Goal: Connect with others: Connect with others

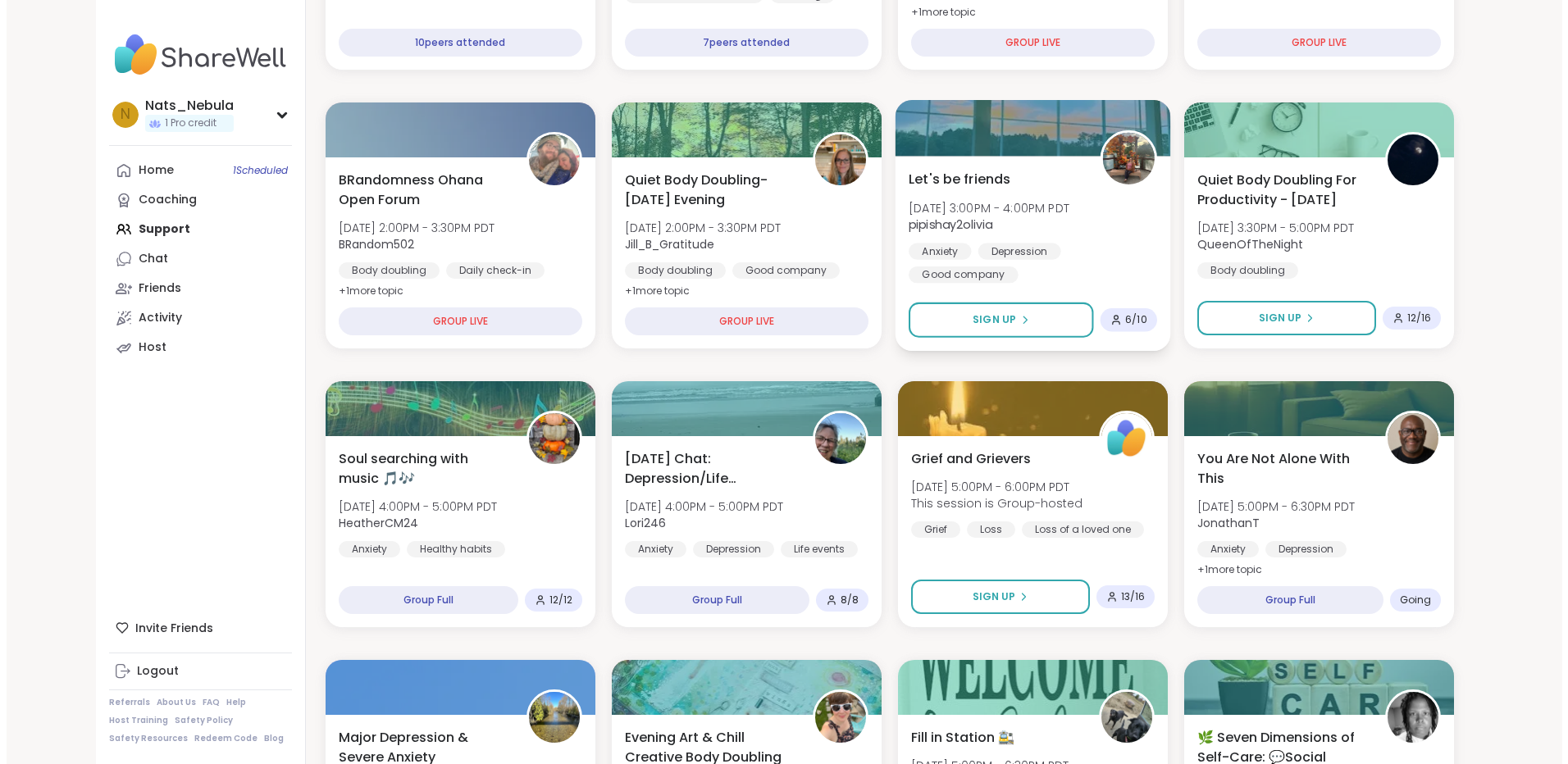
scroll to position [574, 0]
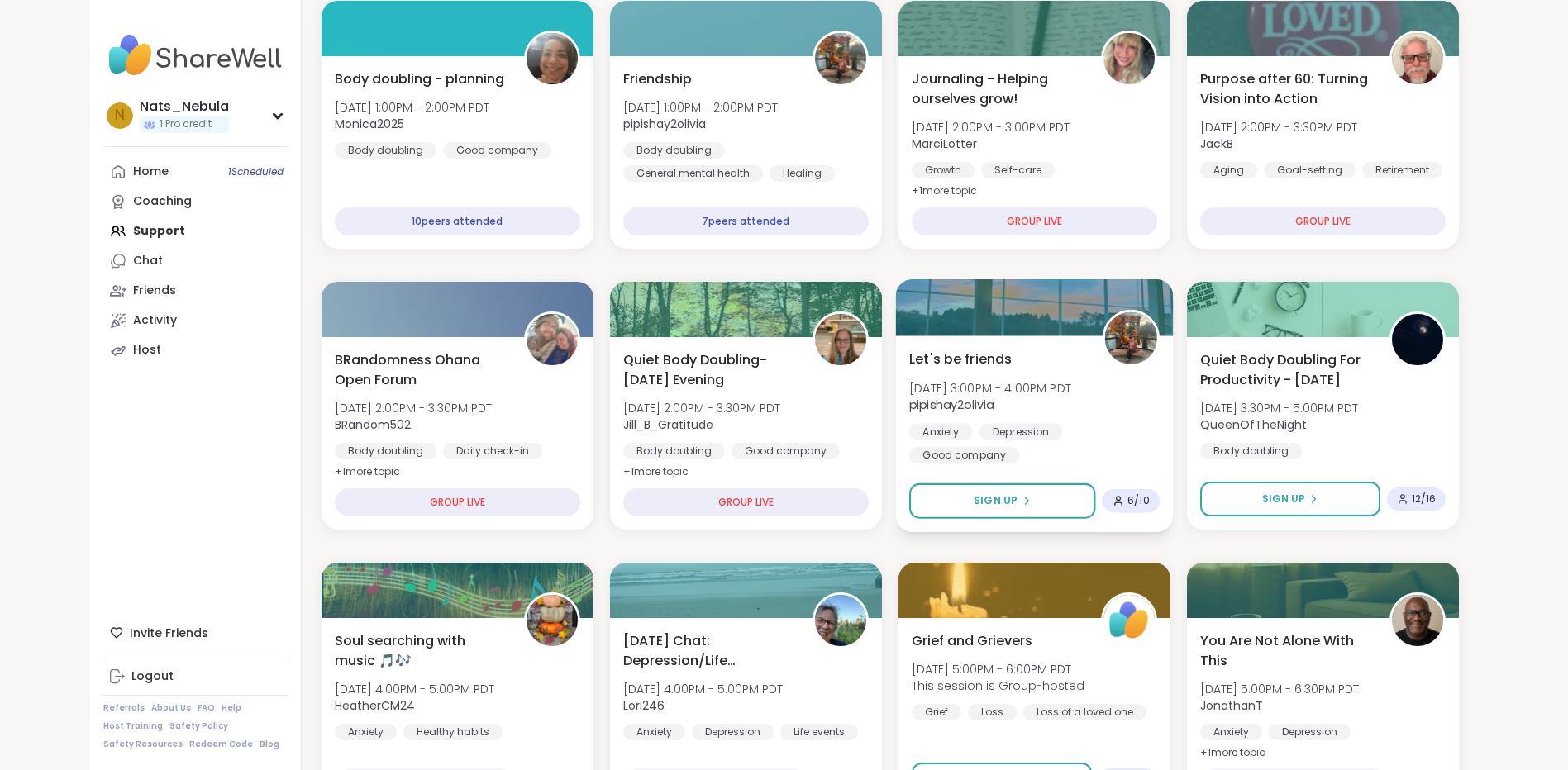
click at [1100, 426] on div "Anxiety Depression Good company" at bounding box center [1033, 444] width 250 height 41
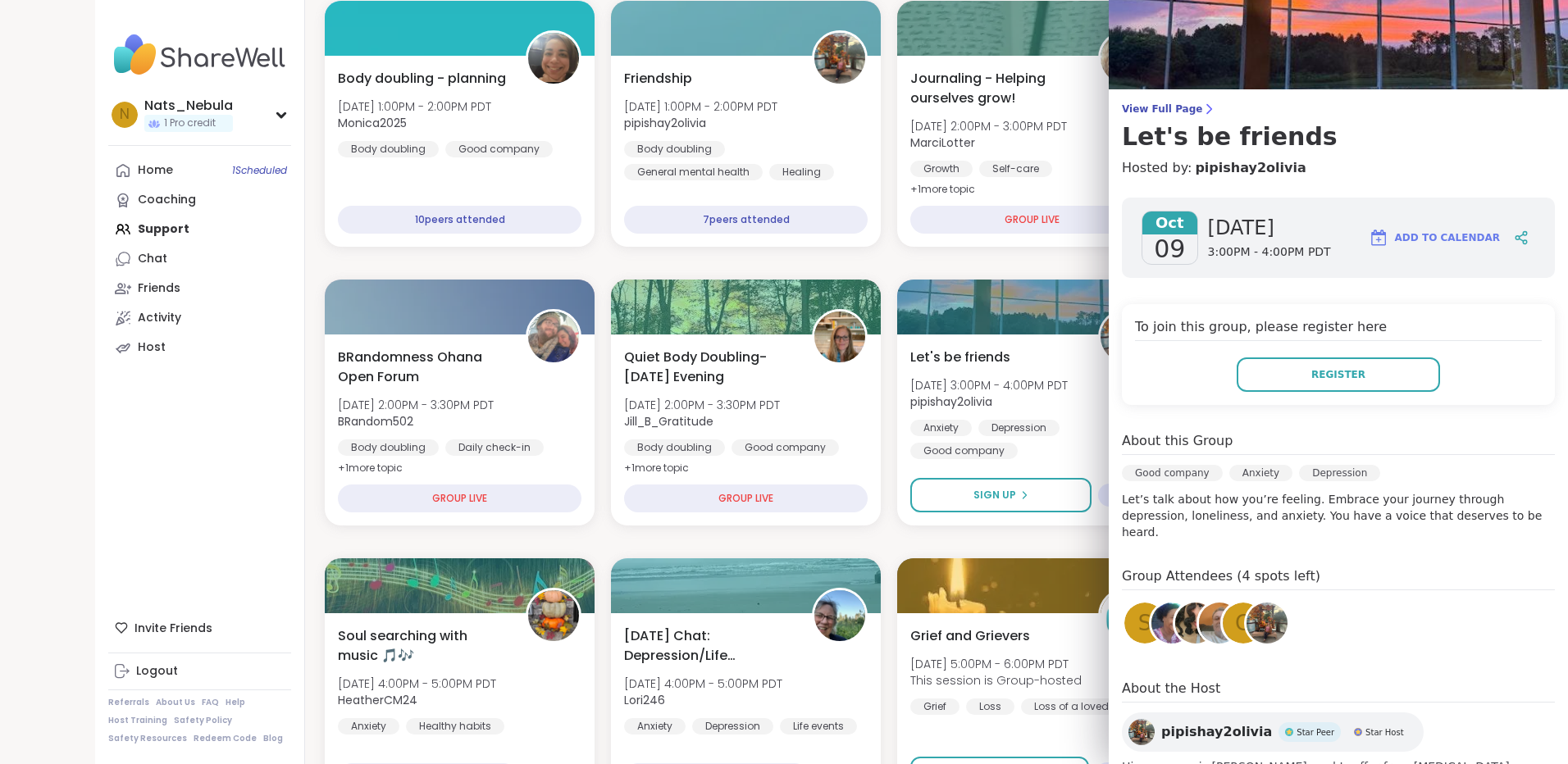
scroll to position [82, 0]
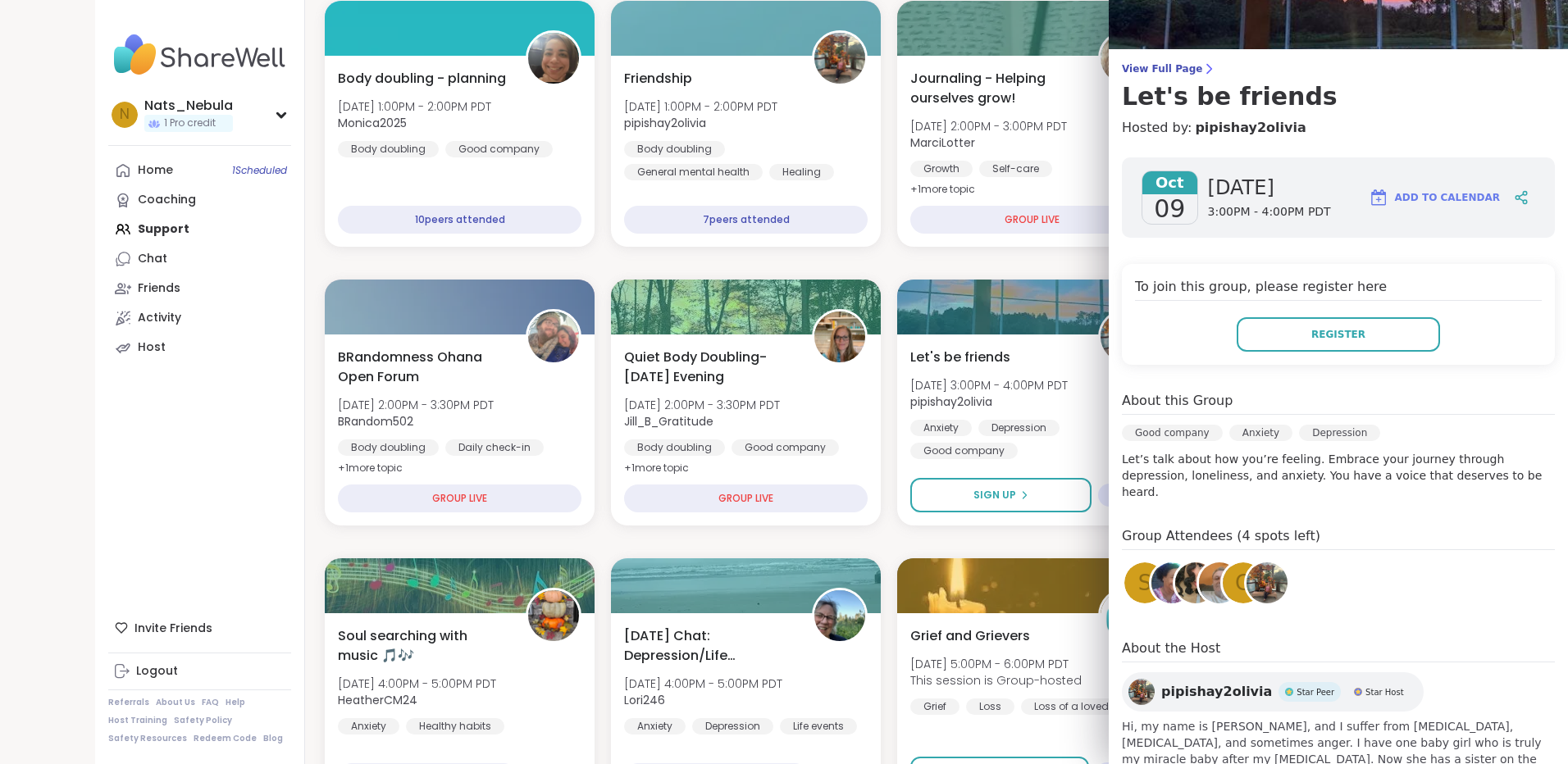
click at [1263, 526] on h4 "Group Attendees (4 spots left)" at bounding box center [1337, 538] width 433 height 24
click at [1247, 569] on img at bounding box center [1267, 583] width 41 height 41
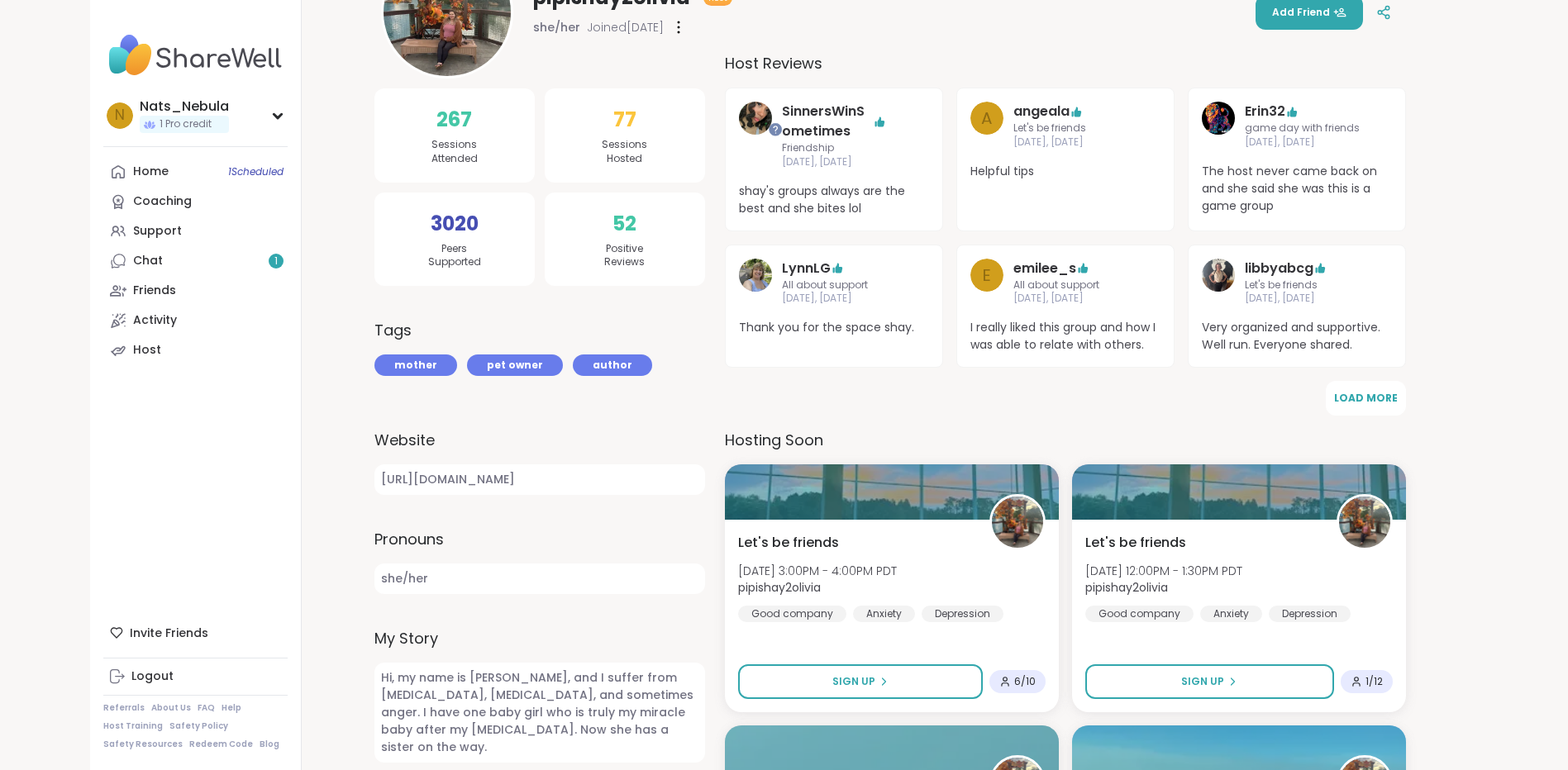
scroll to position [248, 0]
click at [1373, 405] on button "Load More" at bounding box center [1365, 397] width 80 height 34
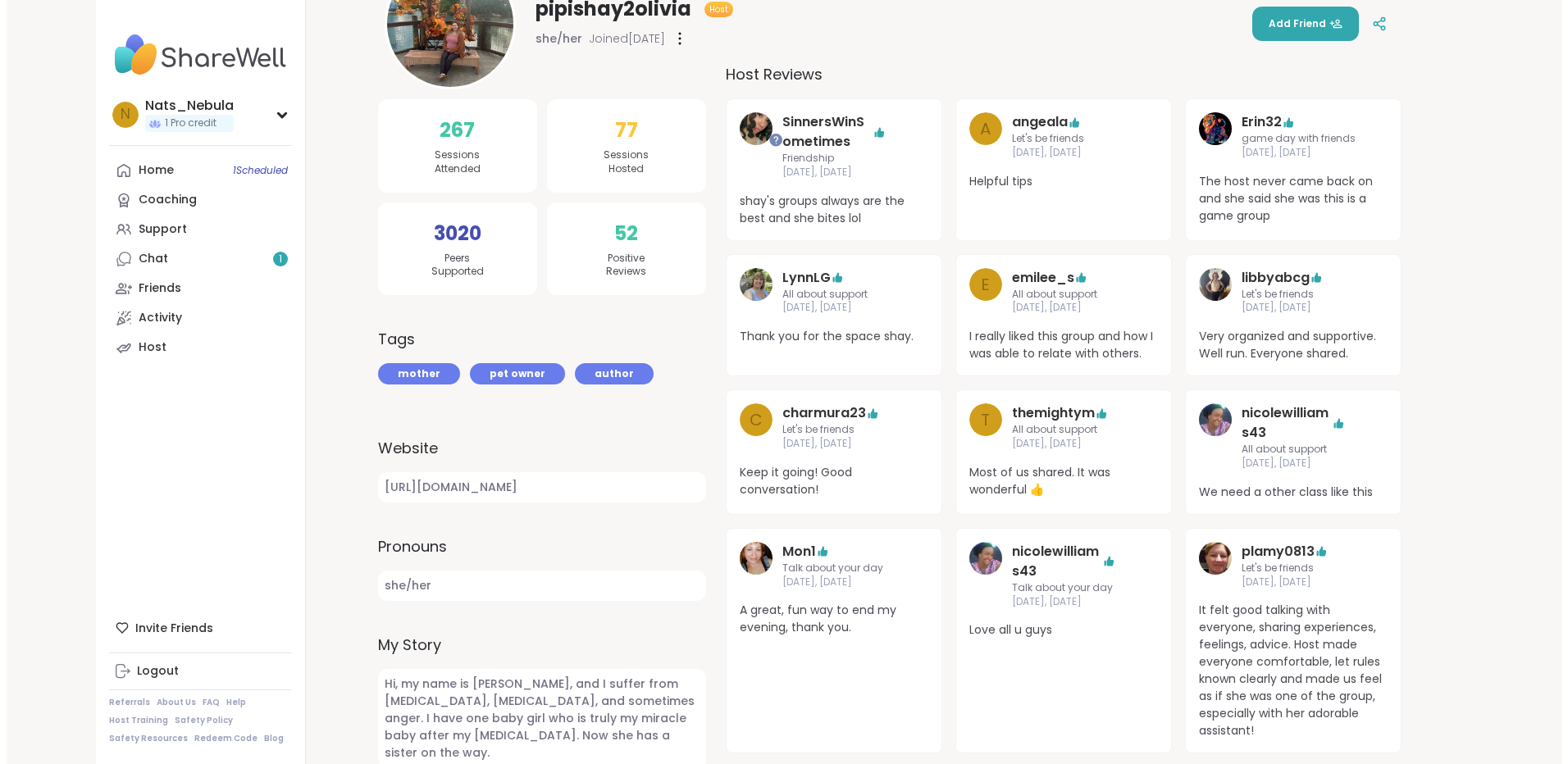
scroll to position [0, 0]
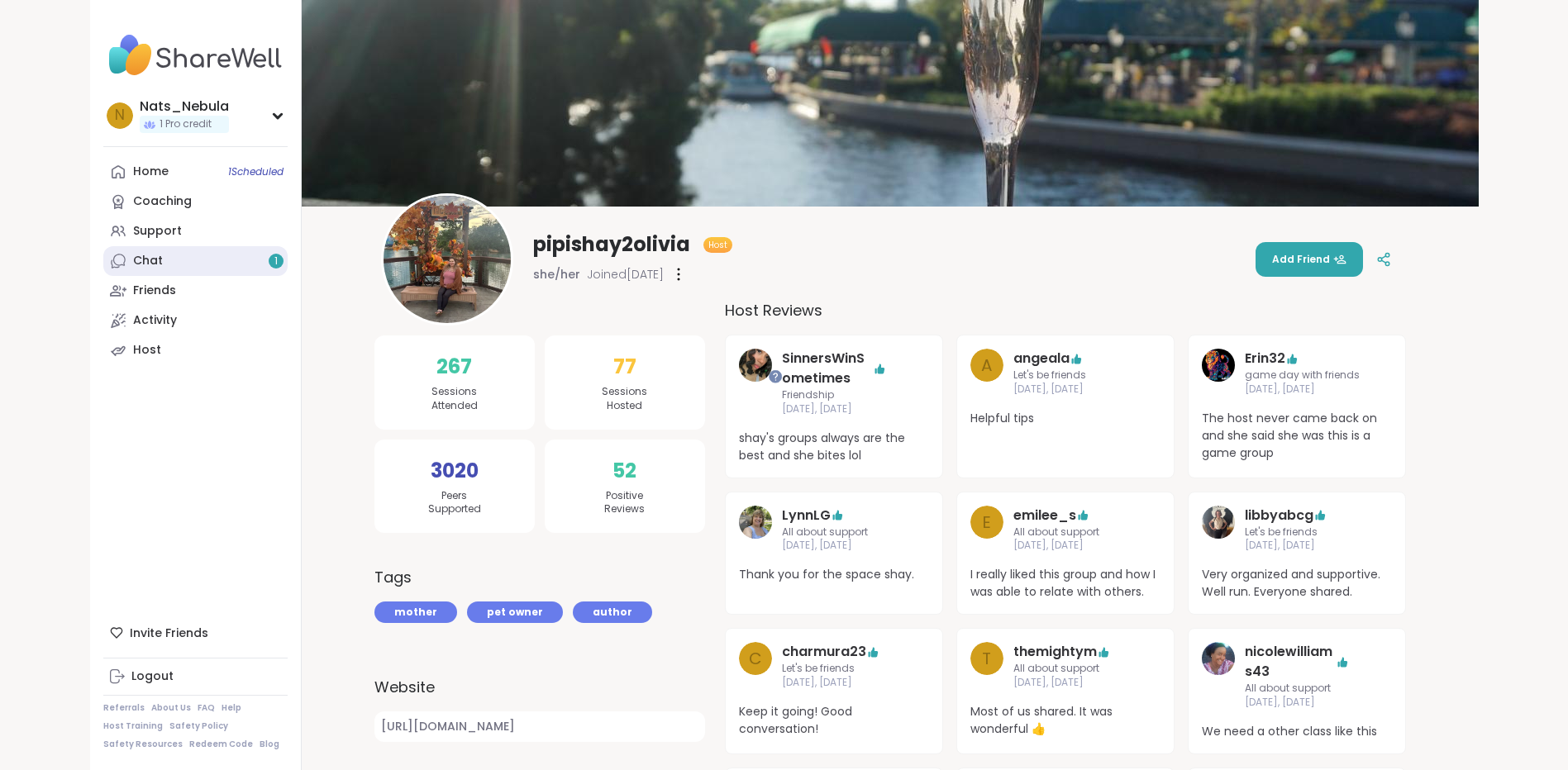
click at [226, 269] on link "Chat 1" at bounding box center [195, 261] width 184 height 30
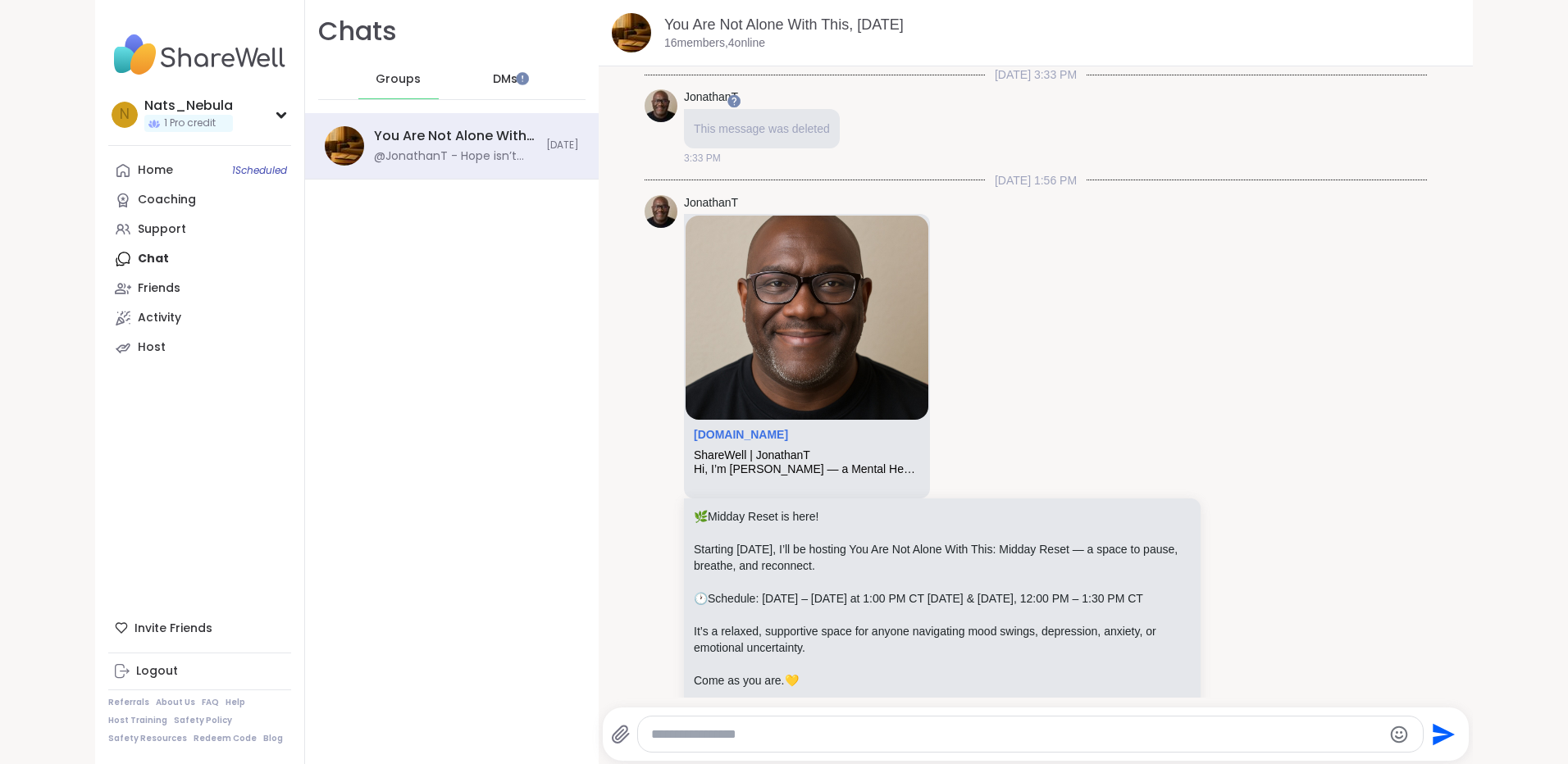
click at [495, 80] on span "DMs" at bounding box center [505, 79] width 25 height 17
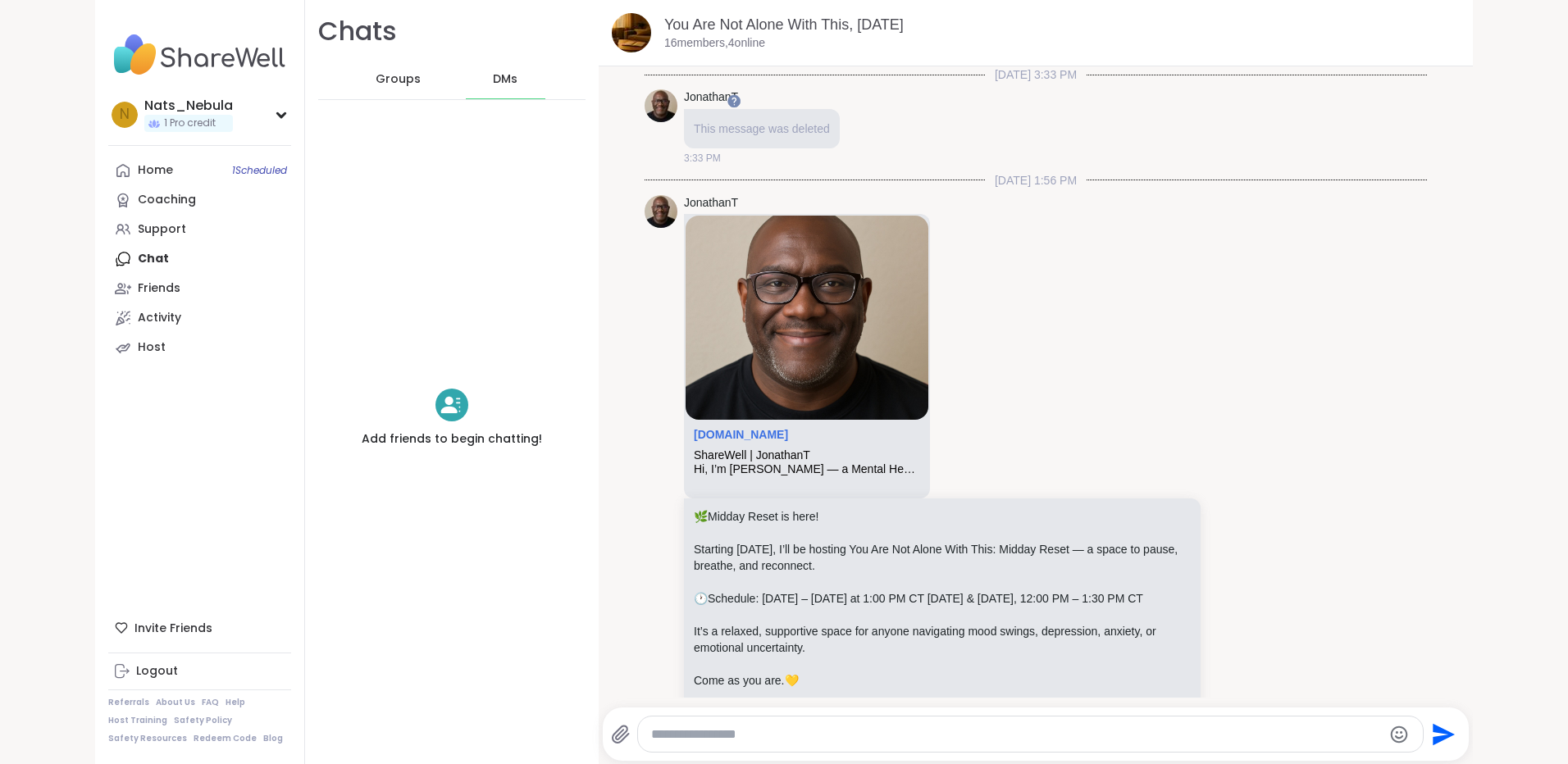
click at [384, 78] on span "Groups" at bounding box center [398, 79] width 45 height 17
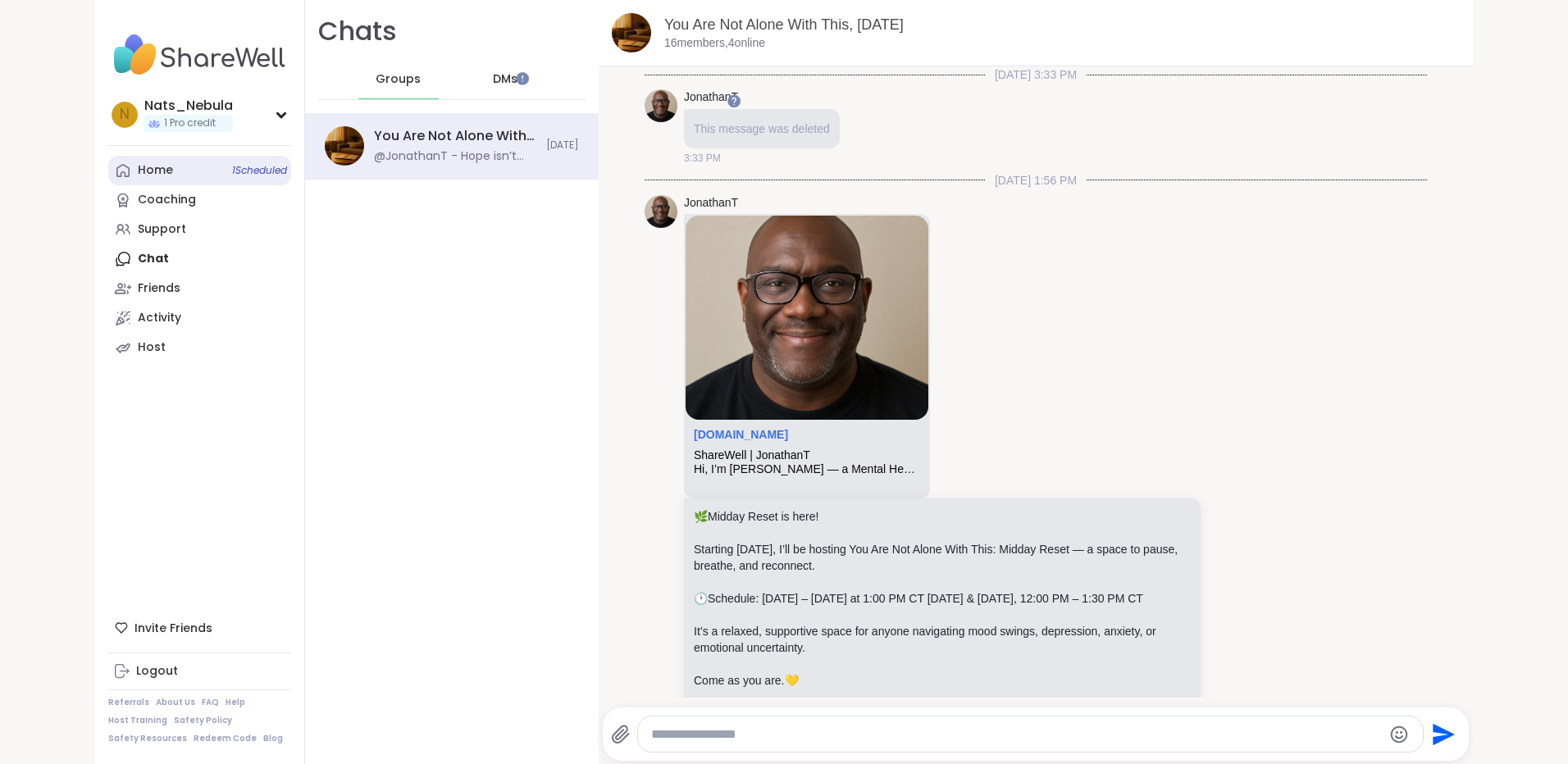
click at [185, 178] on link "Home 1 Scheduled" at bounding box center [199, 171] width 183 height 30
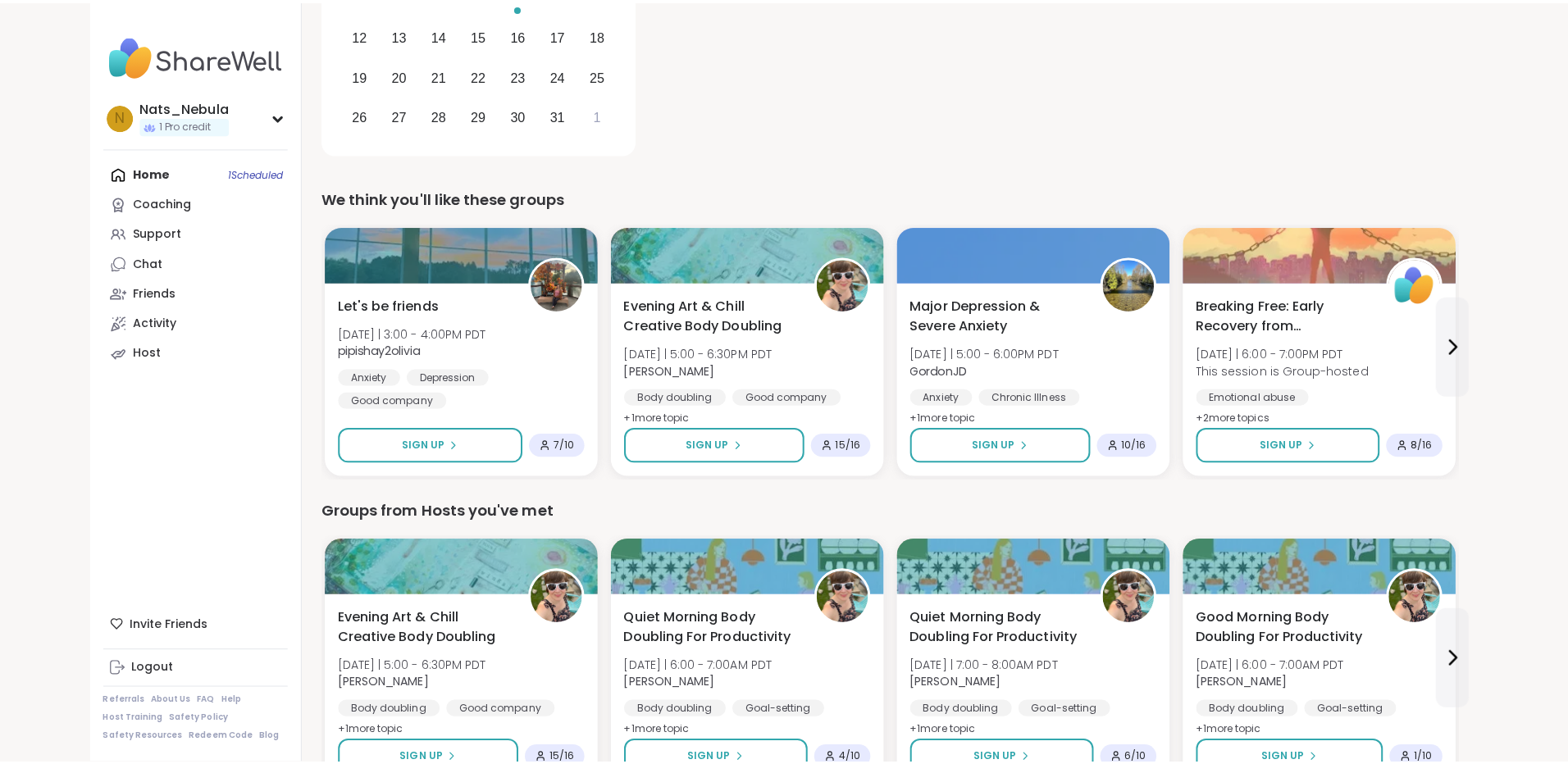
scroll to position [492, 0]
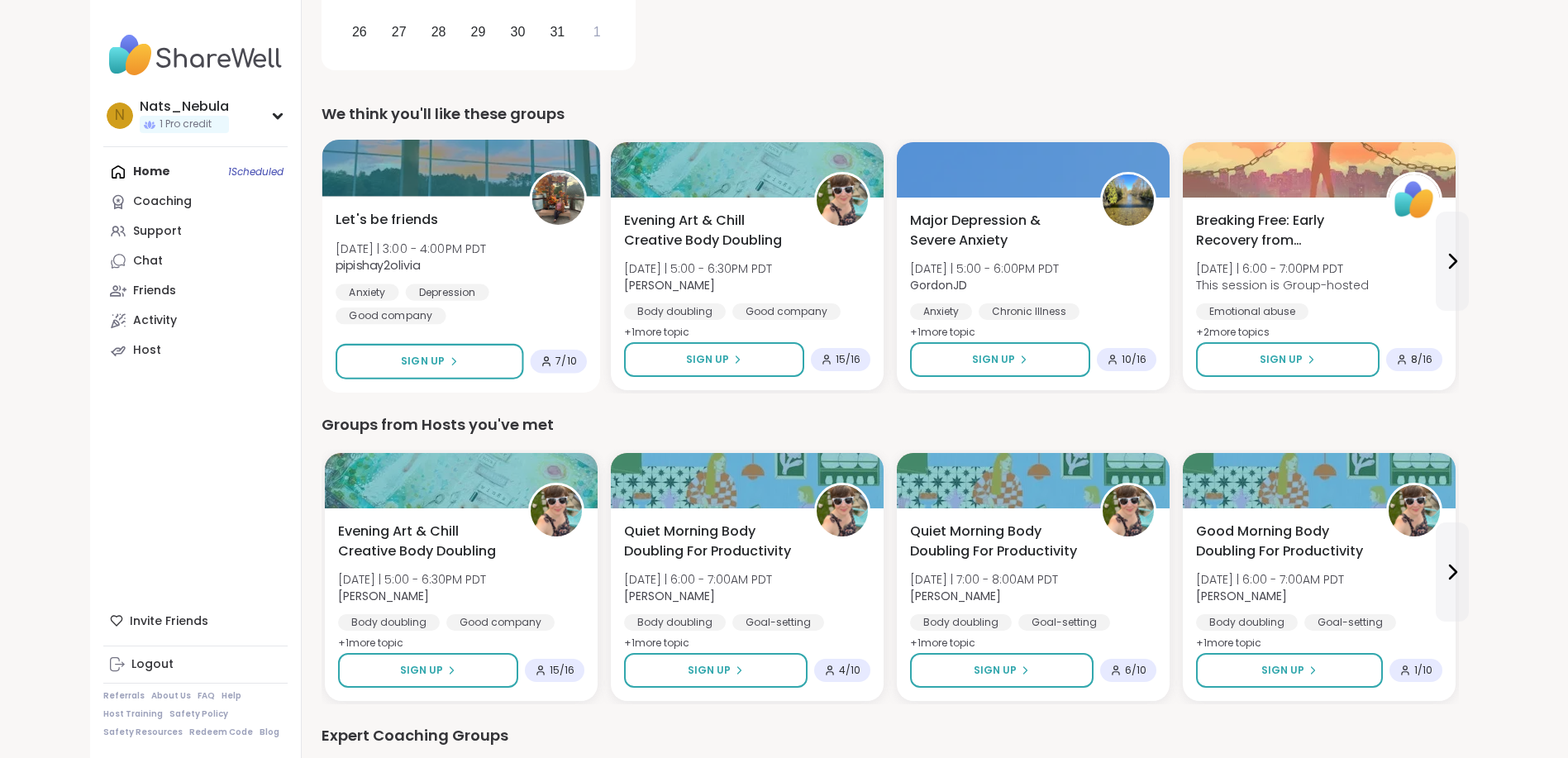
click at [529, 293] on div "Anxiety Depression Good company" at bounding box center [461, 304] width 251 height 41
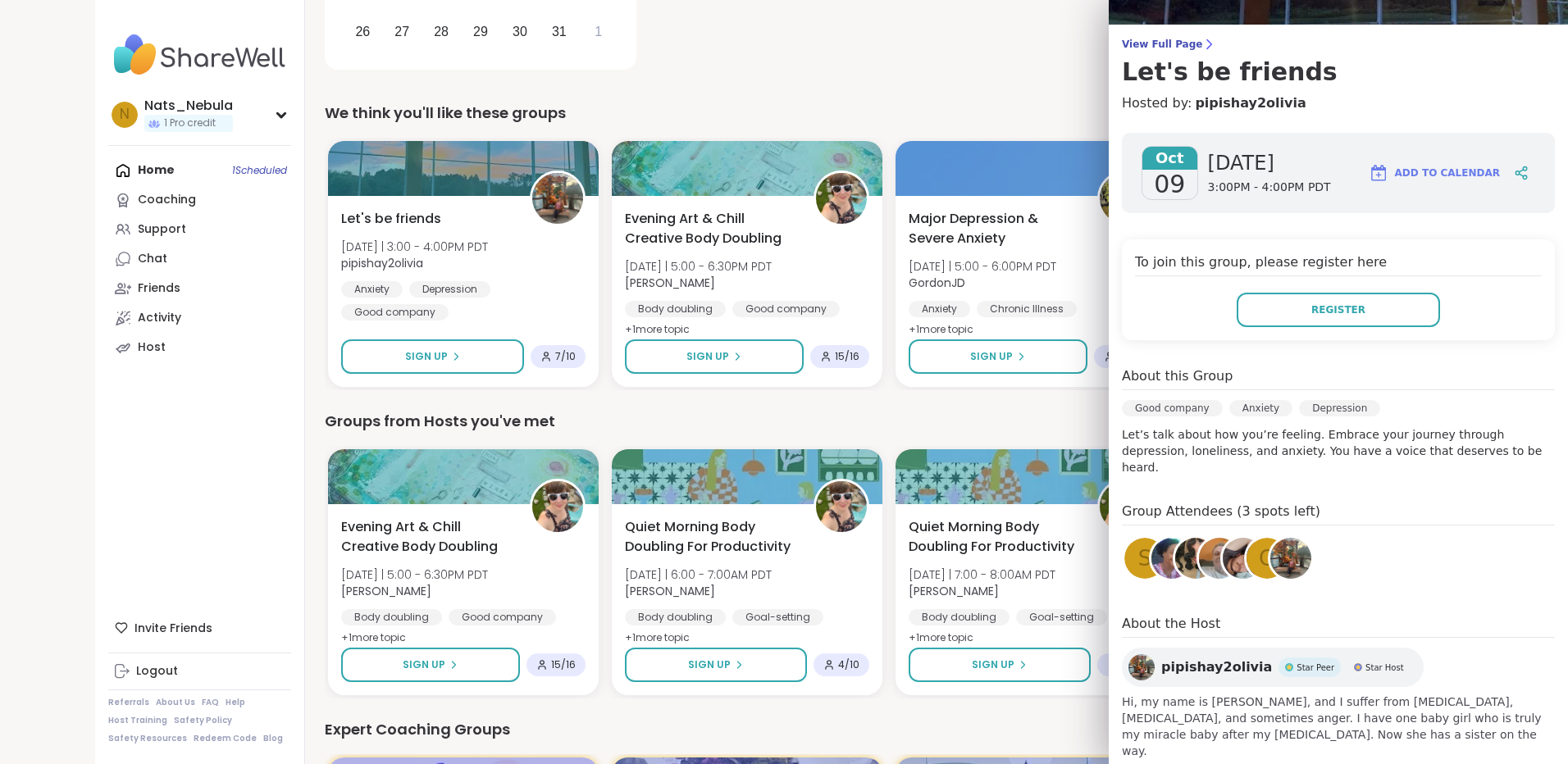
scroll to position [108, 0]
click at [1199, 545] on img at bounding box center [1219, 556] width 41 height 41
click at [1223, 554] on img at bounding box center [1243, 556] width 41 height 41
click at [1175, 541] on img at bounding box center [1195, 556] width 41 height 41
click at [1268, 556] on link at bounding box center [1291, 556] width 46 height 46
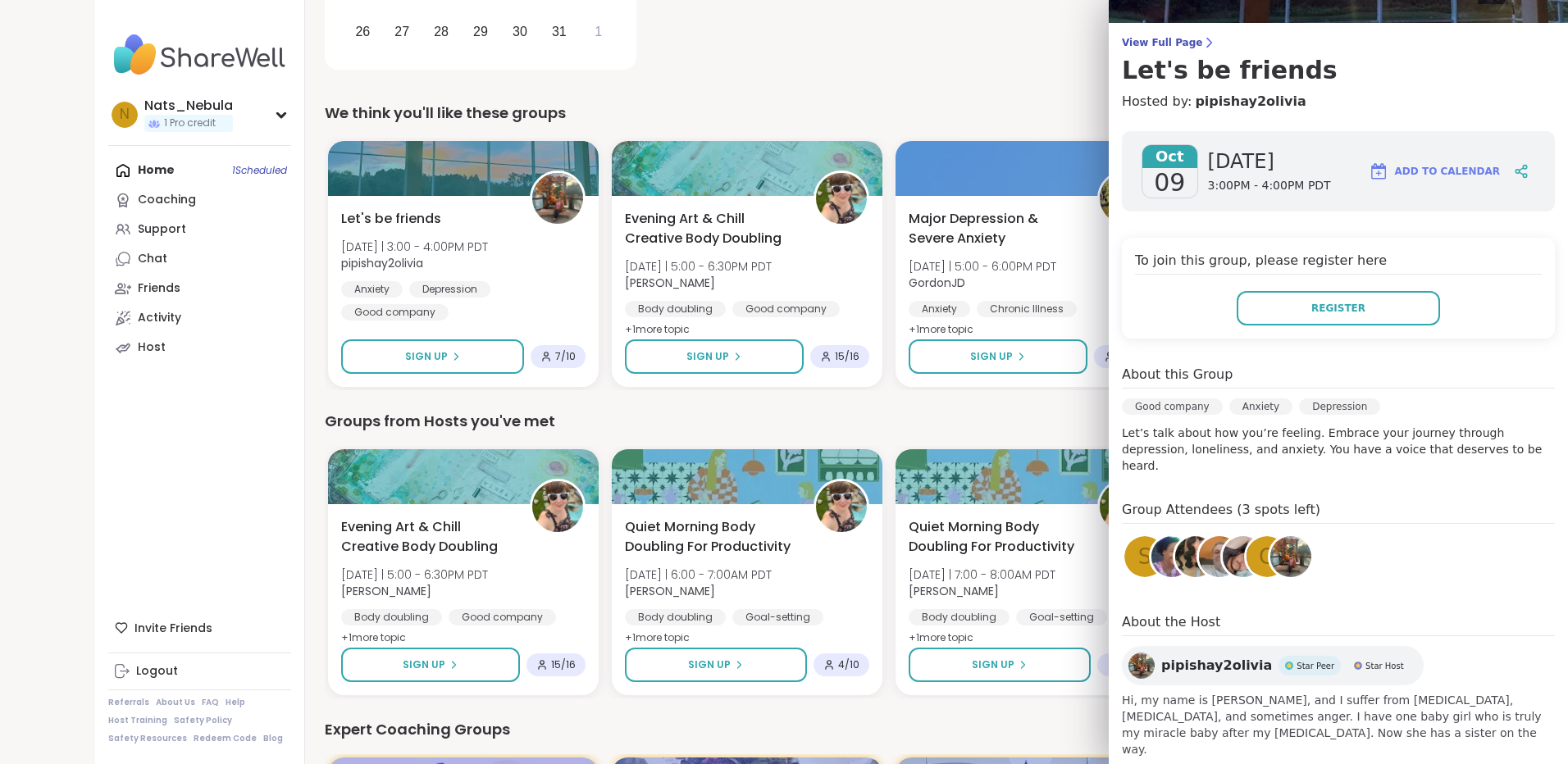
click at [1138, 550] on span "s" at bounding box center [1144, 556] width 14 height 32
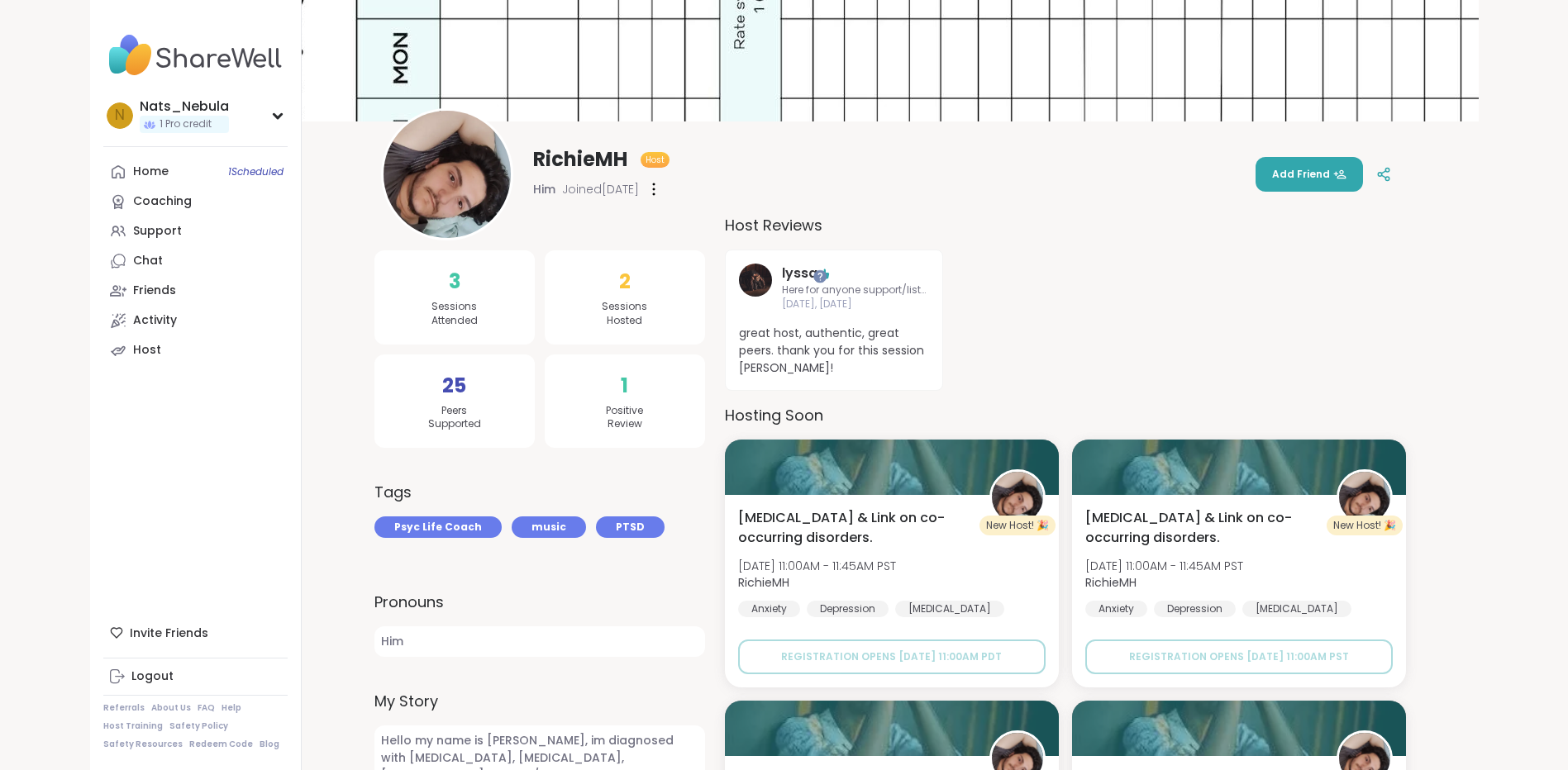
scroll to position [83, 0]
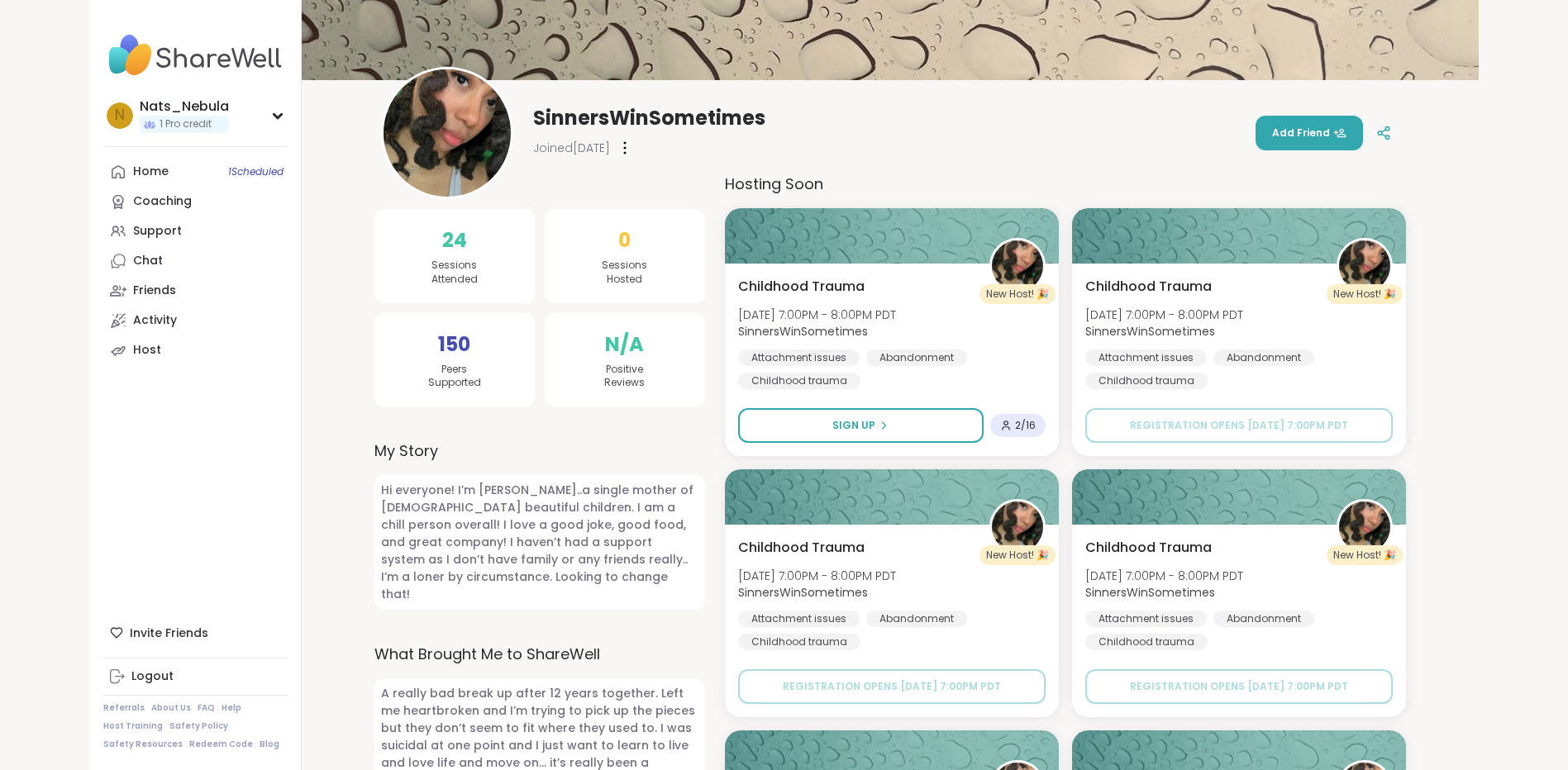
scroll to position [166, 0]
